Goal: Task Accomplishment & Management: Manage account settings

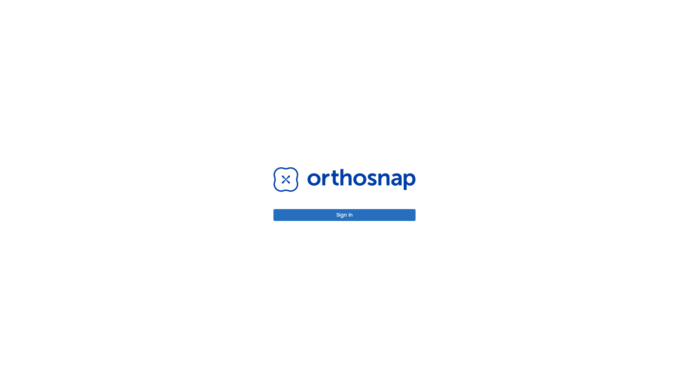
click at [345, 215] on button "Sign in" at bounding box center [344, 215] width 142 height 12
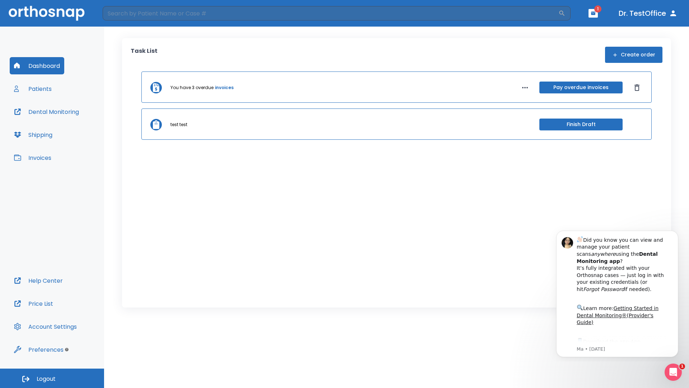
click at [52, 378] on span "Logout" at bounding box center [46, 379] width 19 height 8
